Goal: Transaction & Acquisition: Purchase product/service

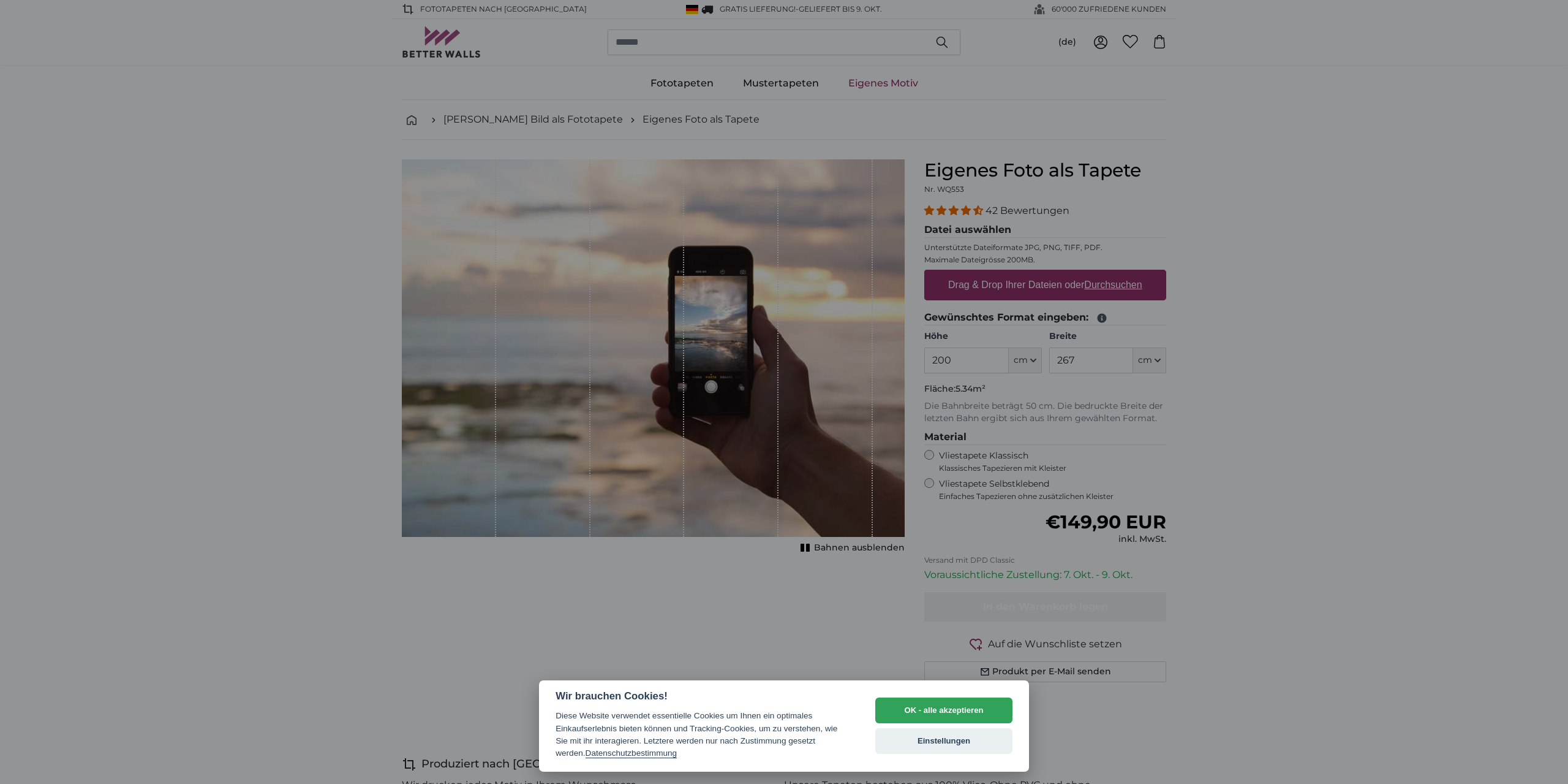
click at [961, 356] on div at bounding box center [784, 392] width 1568 height 784
click at [949, 358] on div at bounding box center [784, 392] width 1568 height 784
click at [942, 714] on button "OK - alle akzeptieren" at bounding box center [944, 709] width 137 height 26
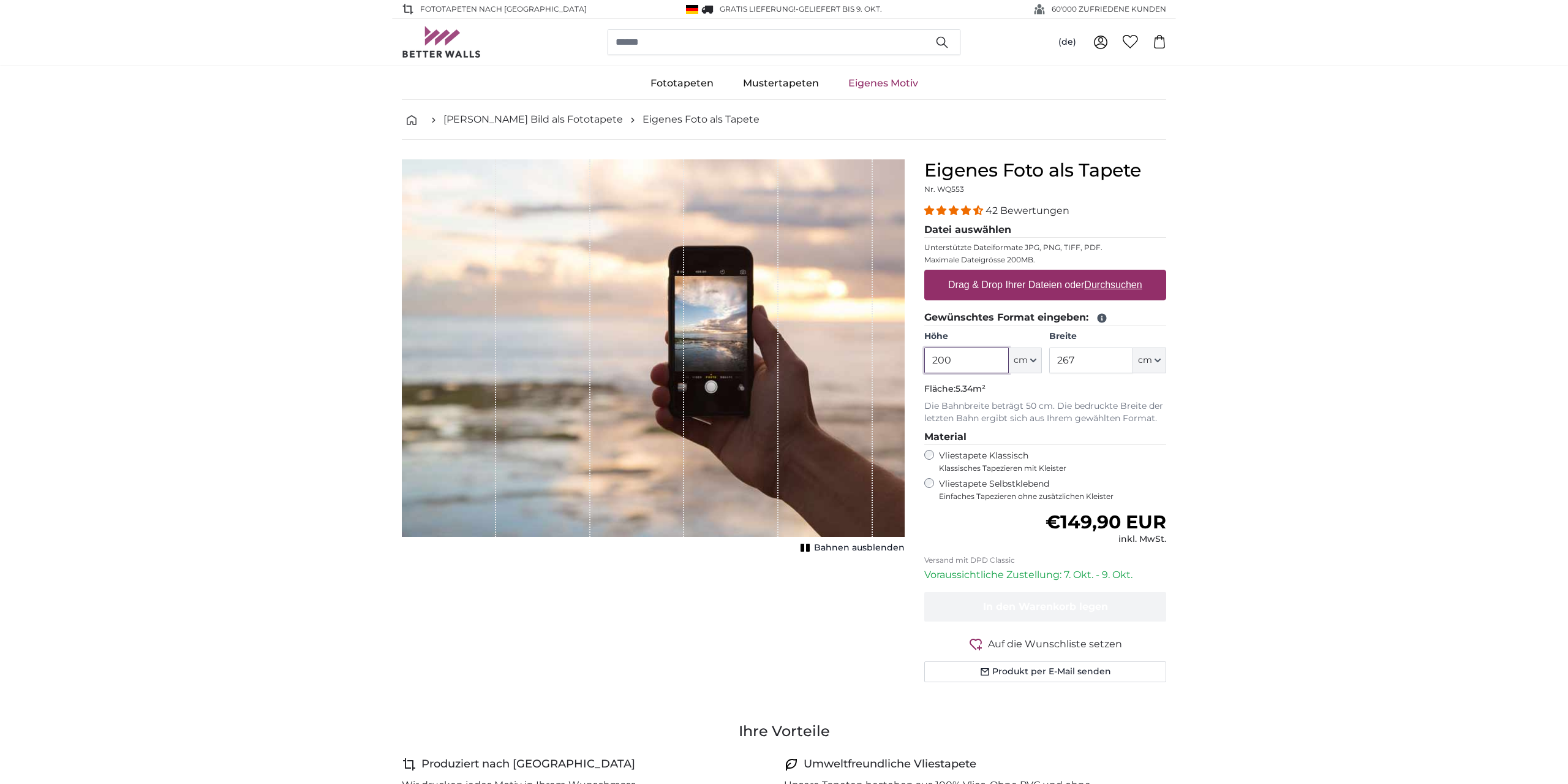
click at [959, 361] on input "200" at bounding box center [966, 360] width 84 height 26
type input "160"
click at [1083, 357] on input "267" at bounding box center [1091, 360] width 84 height 26
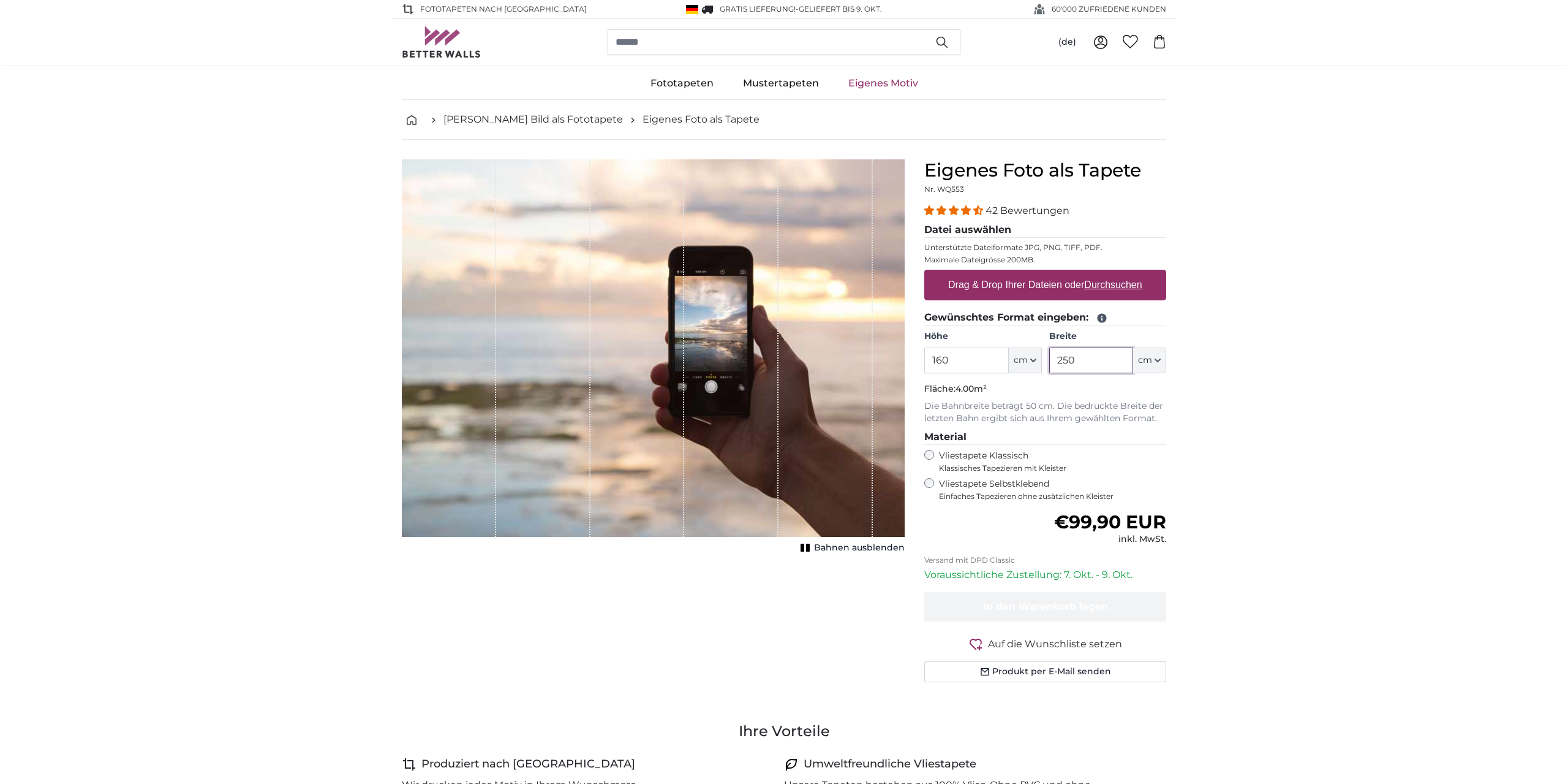
type input "250"
click at [959, 488] on label "Vliestapete Selbstklebend Einfaches Tapezieren ohne zusätzlichen Kleister" at bounding box center [1053, 489] width 228 height 23
click at [961, 455] on label "Vliestapete Klassisch Klassisches Tapezieren mit Kleister" at bounding box center [1048, 461] width 217 height 23
click at [1112, 282] on u "Durchsuchen" at bounding box center [1114, 285] width 58 height 11
click at [1112, 273] on input "Drag & Drop Ihrer Dateien oder Durchsuchen" at bounding box center [1045, 272] width 242 height 3
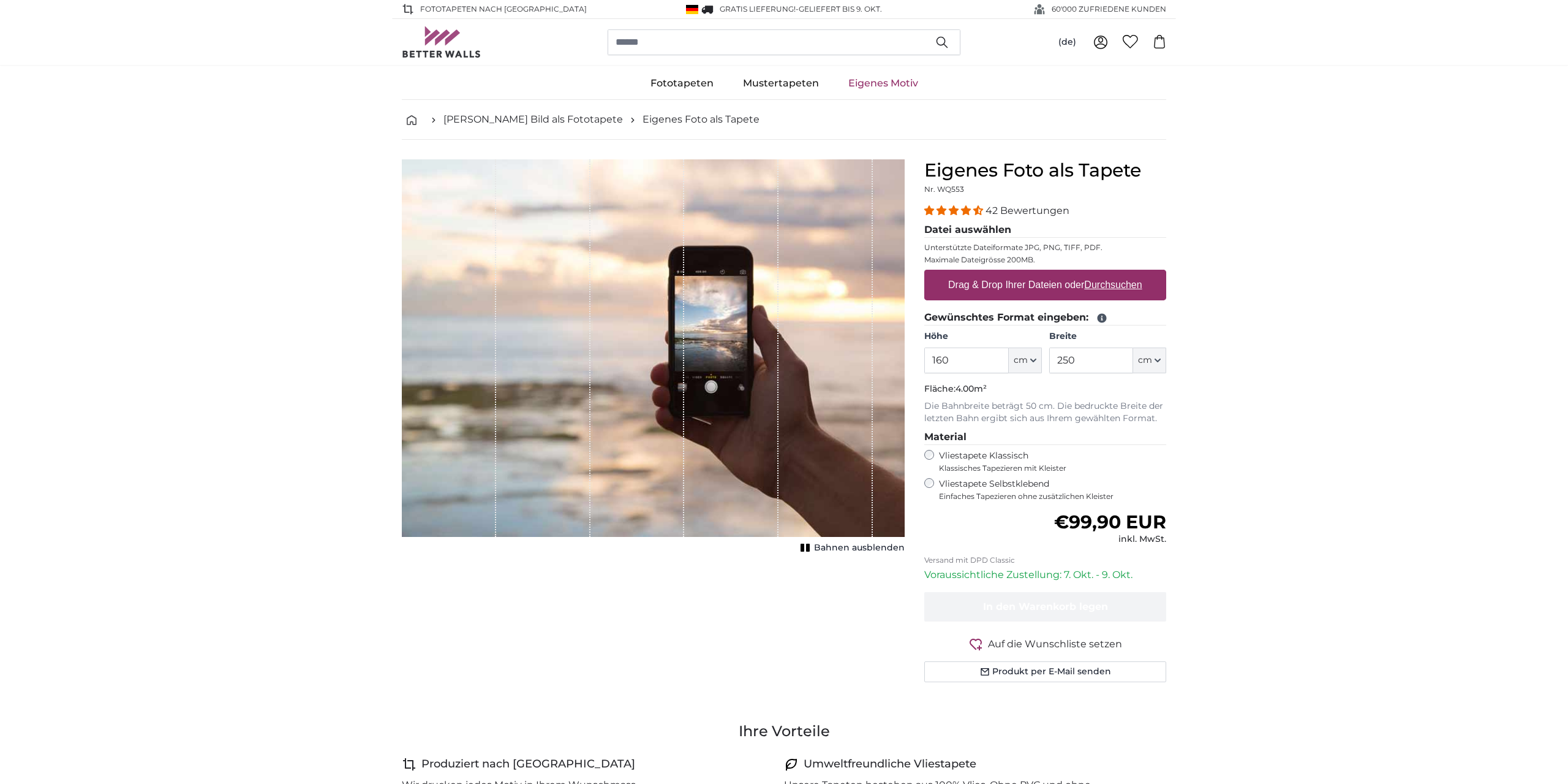
click at [1115, 286] on u "Durchsuchen" at bounding box center [1114, 285] width 58 height 11
click at [1115, 273] on input "Drag & Drop Ihrer Dateien oder Durchsuchen" at bounding box center [1045, 272] width 242 height 3
type input "**********"
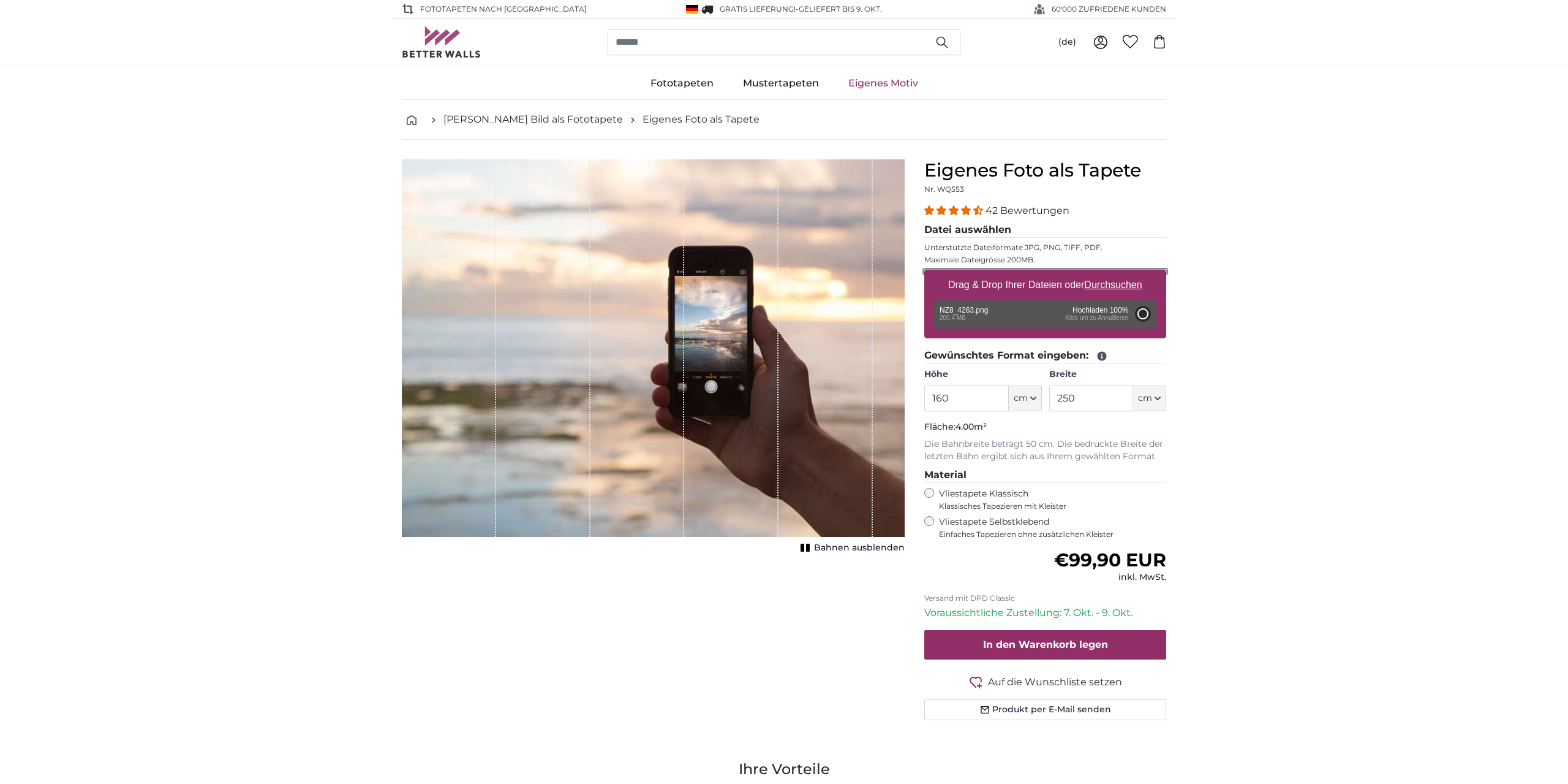
type input "200"
type input "304"
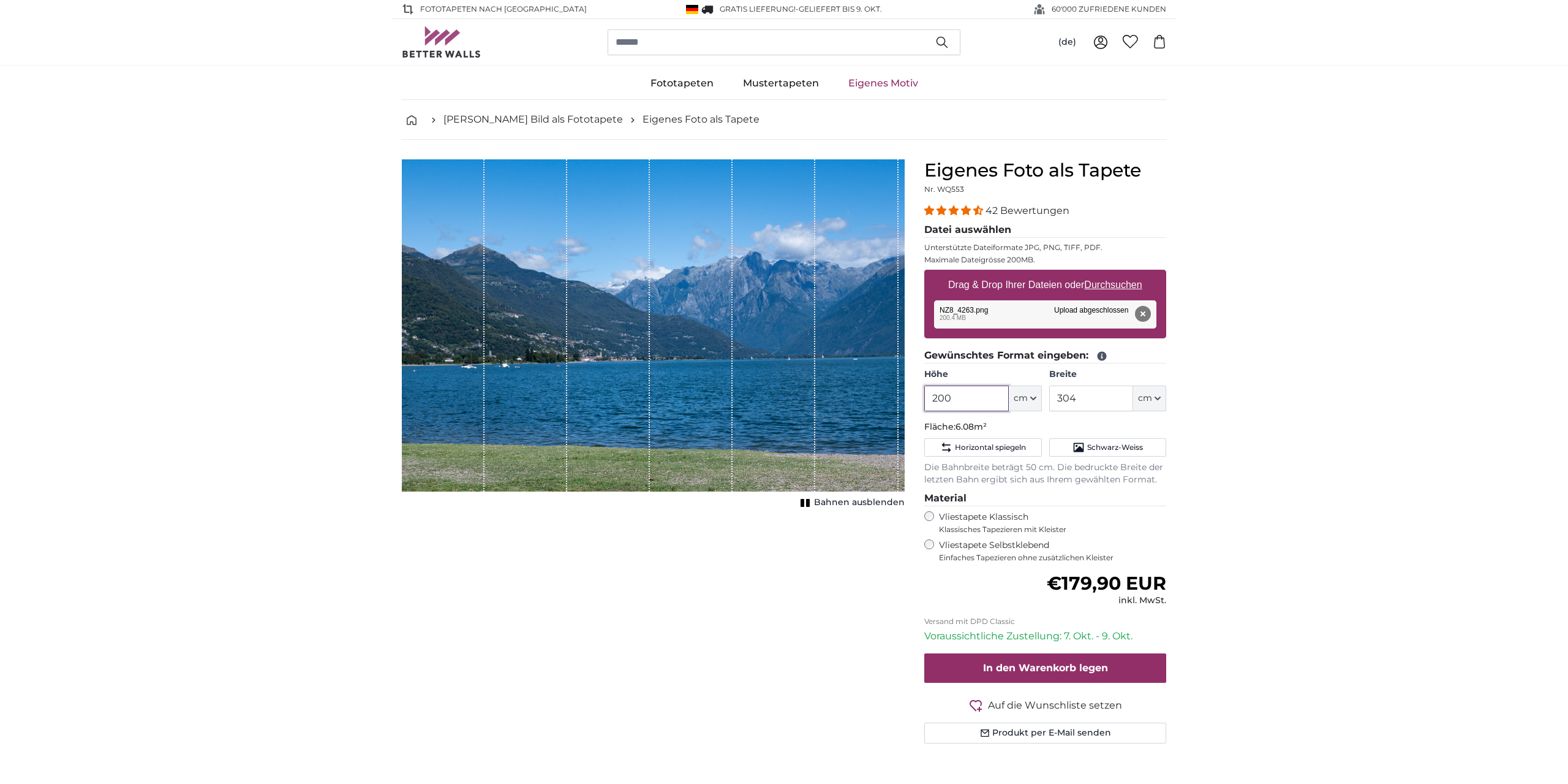
click at [961, 397] on input "200" at bounding box center [966, 398] width 84 height 26
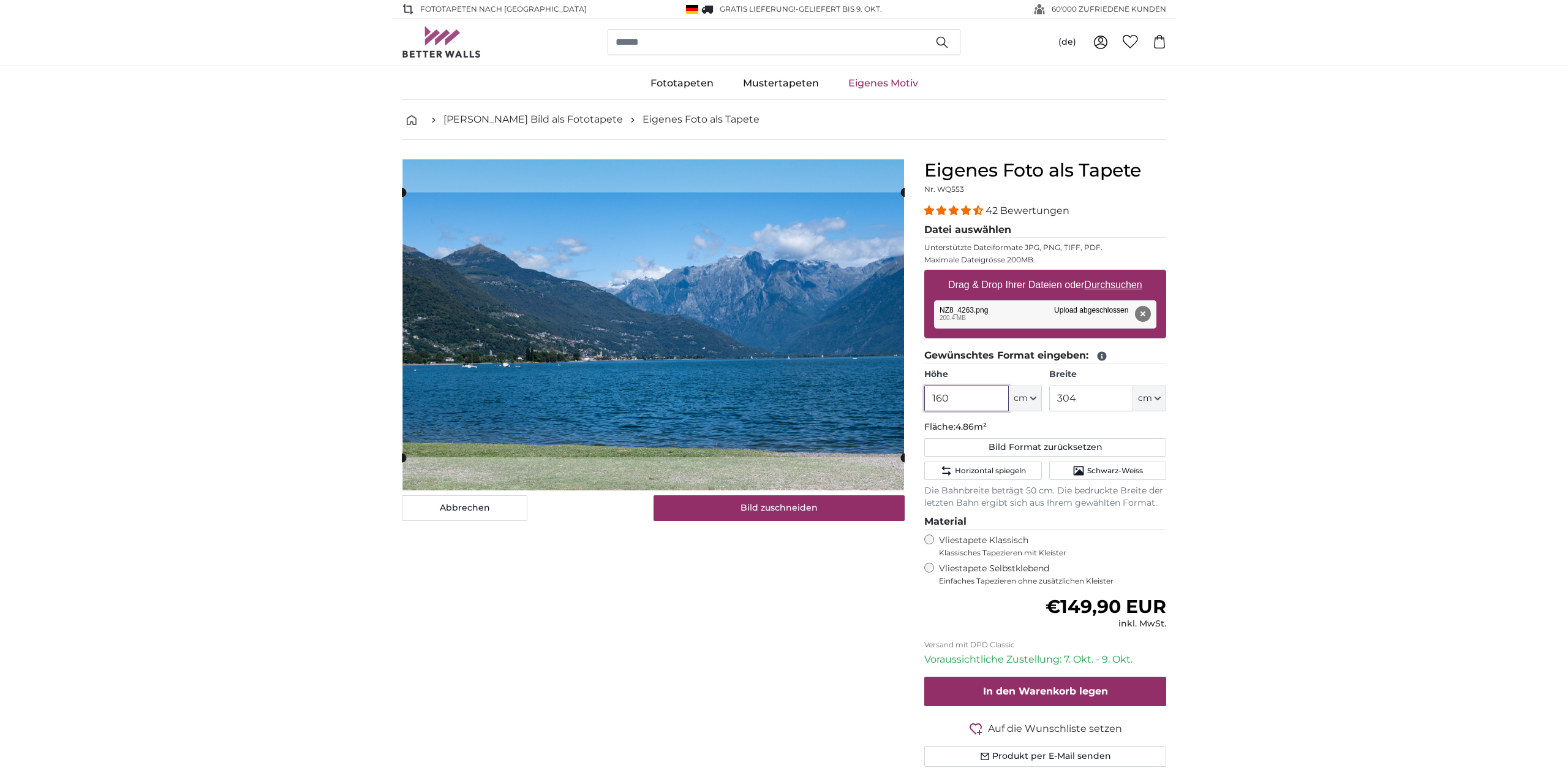
type input "160"
click at [1086, 398] on input "304" at bounding box center [1091, 398] width 84 height 26
type input "250"
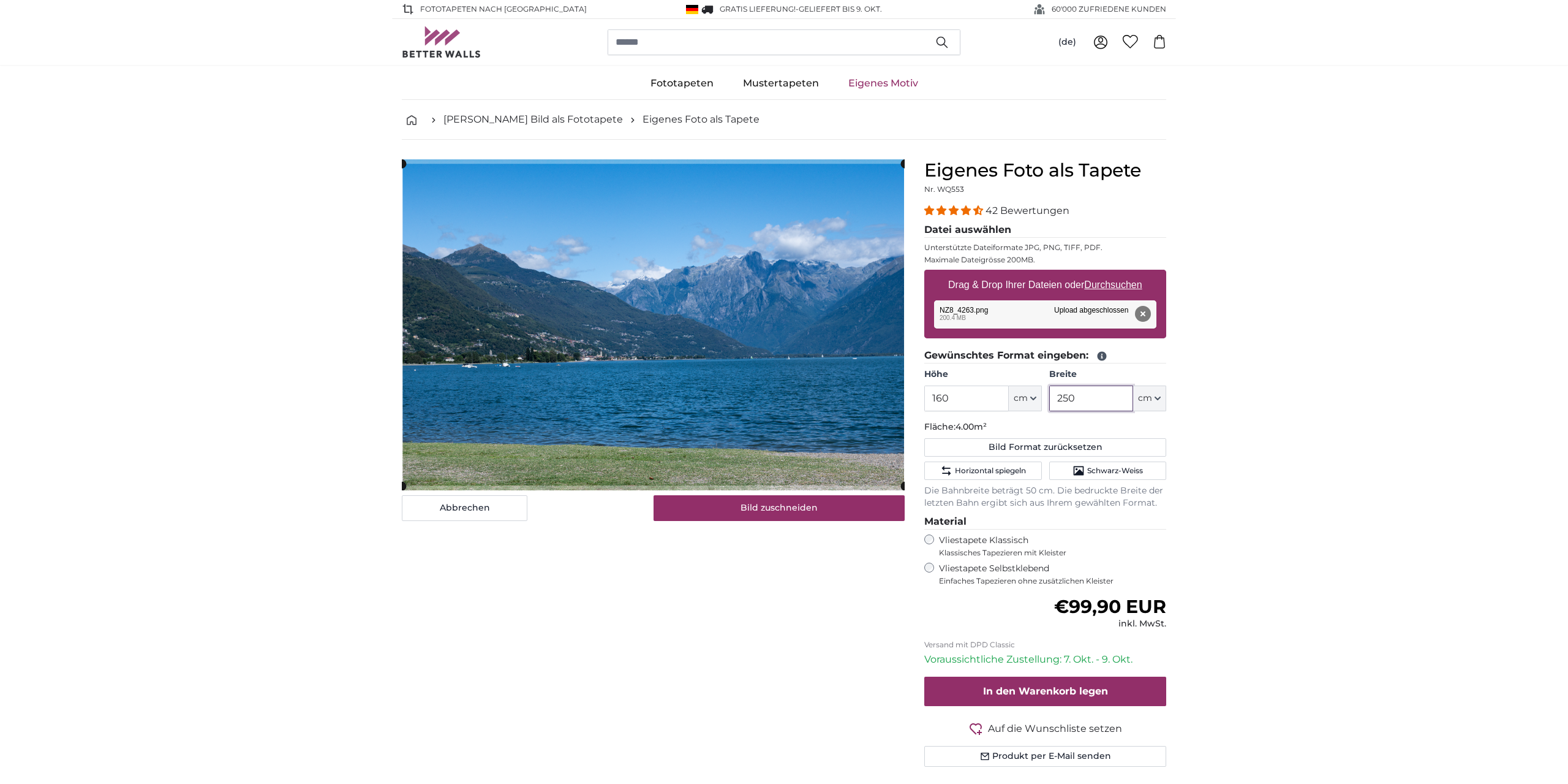
click at [1067, 396] on input "250" at bounding box center [1091, 398] width 84 height 26
drag, startPoint x: 1092, startPoint y: 397, endPoint x: 1048, endPoint y: 400, distance: 44.1
click at [1049, 400] on input "250" at bounding box center [1091, 398] width 84 height 26
click at [1093, 400] on input "250" at bounding box center [1091, 398] width 84 height 26
type input "250"
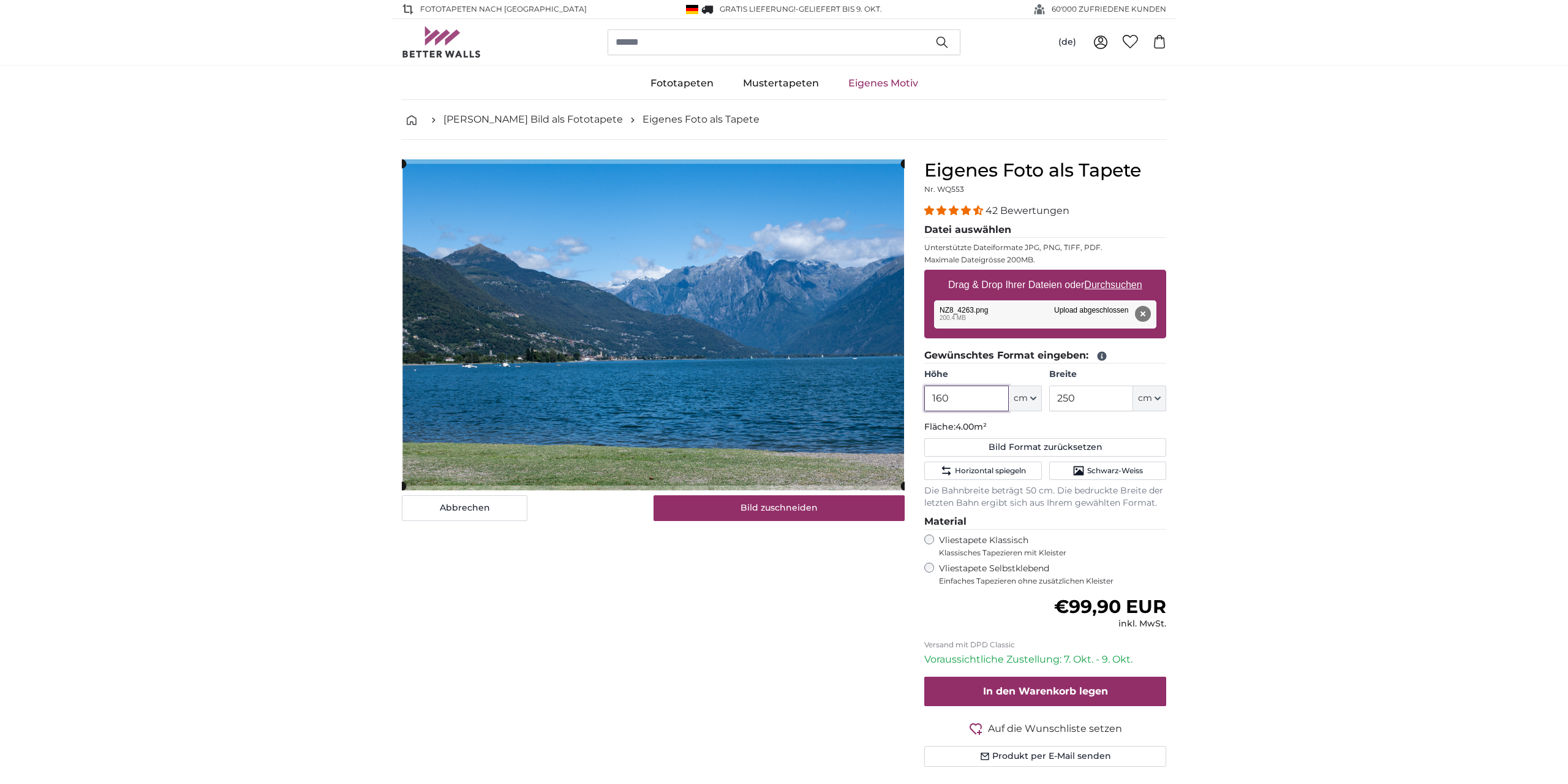
click at [973, 398] on input "160" at bounding box center [966, 398] width 84 height 26
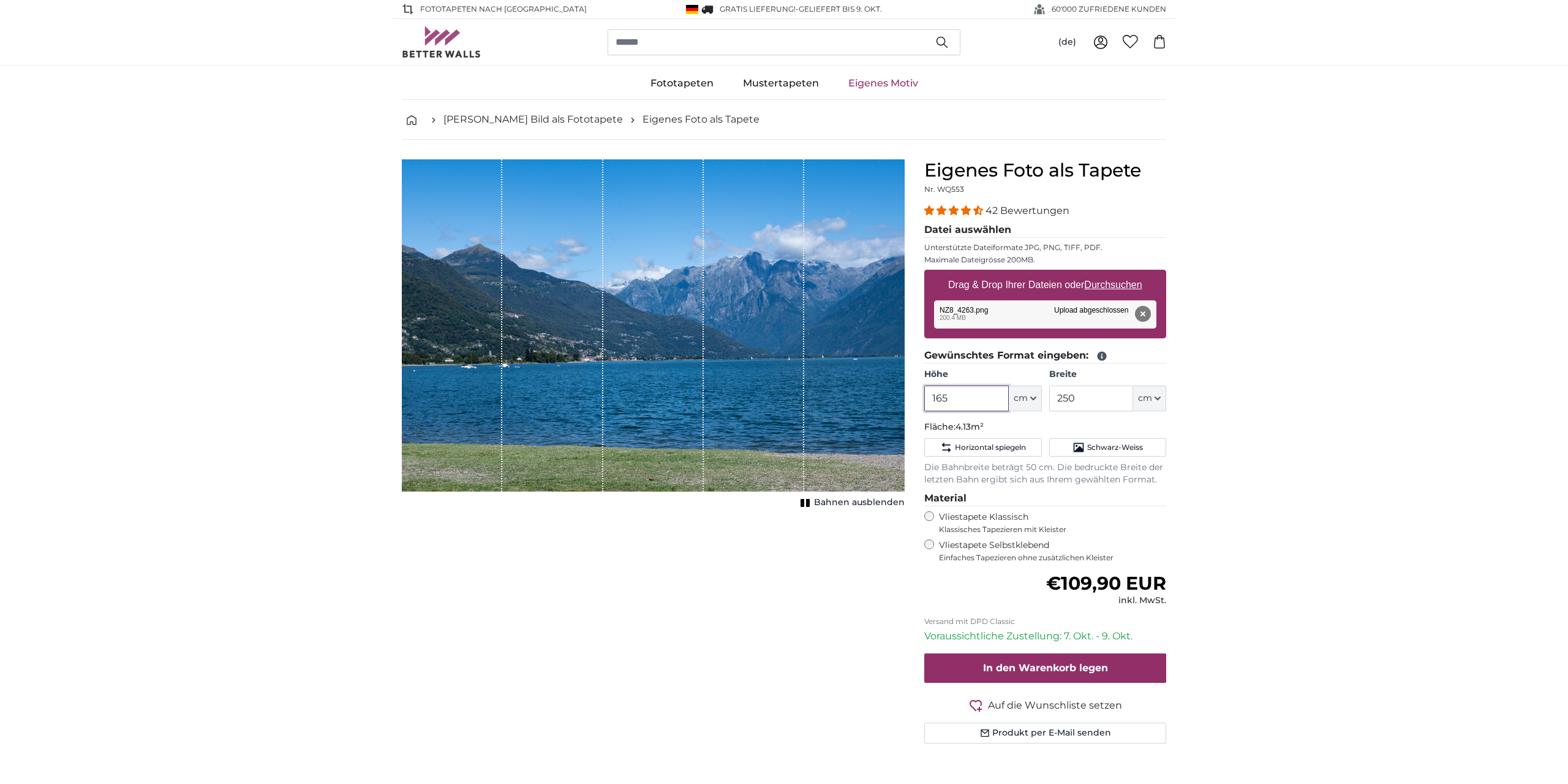
type input "165"
